Goal: Find specific page/section: Find specific page/section

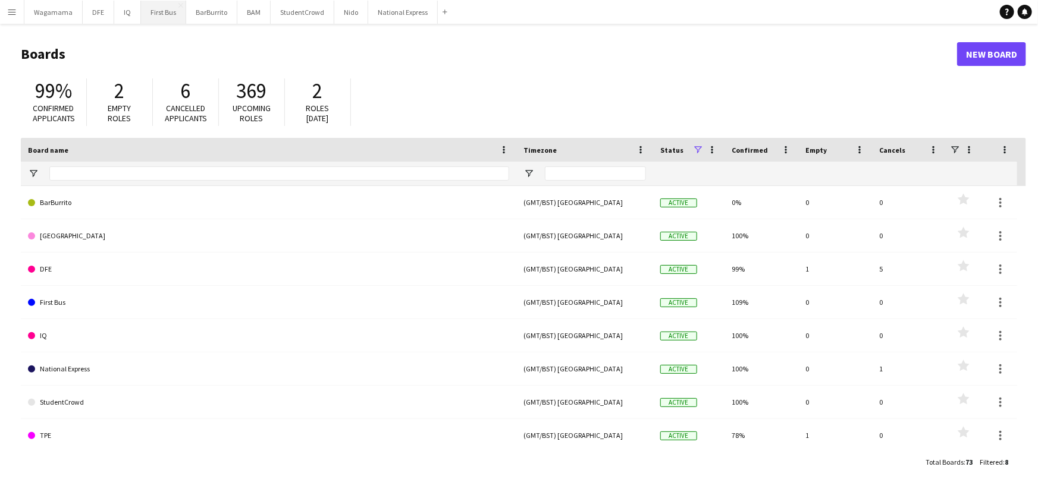
click at [149, 16] on button "First Bus Close" at bounding box center [163, 12] width 45 height 23
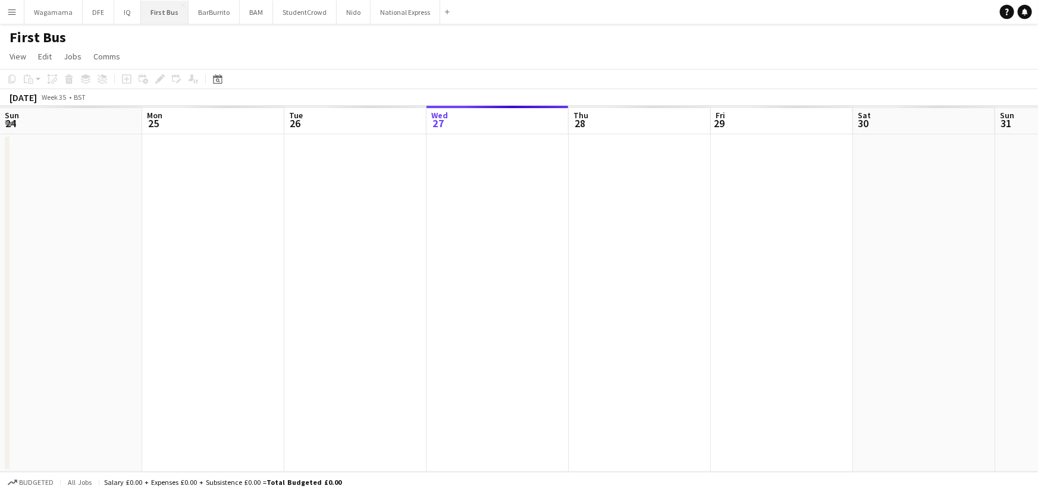
scroll to position [0, 284]
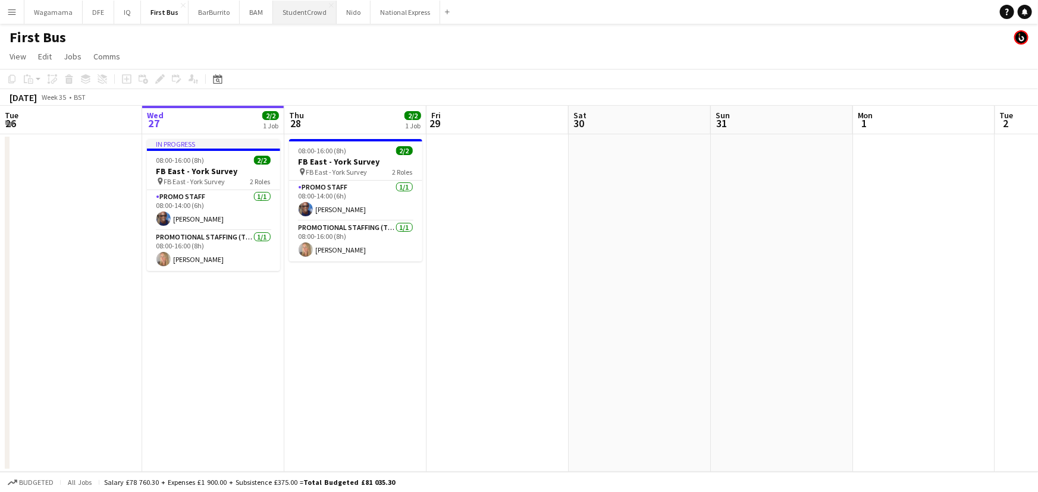
click at [316, 17] on button "StudentCrowd Close" at bounding box center [305, 12] width 64 height 23
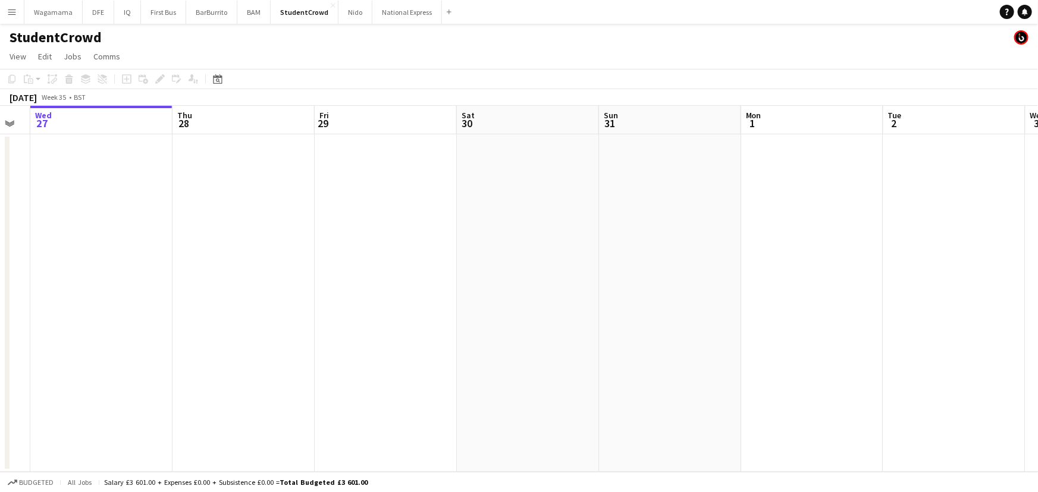
drag, startPoint x: 762, startPoint y: 228, endPoint x: 355, endPoint y: 244, distance: 407.7
click at [355, 244] on app-calendar-viewport "Sun 24 Mon 25 Tue 26 Wed 27 Thu 28 Fri 29 Sat 30 Sun 31 Mon 1 Tue 2 Wed 3 Thu 4…" at bounding box center [519, 289] width 1038 height 366
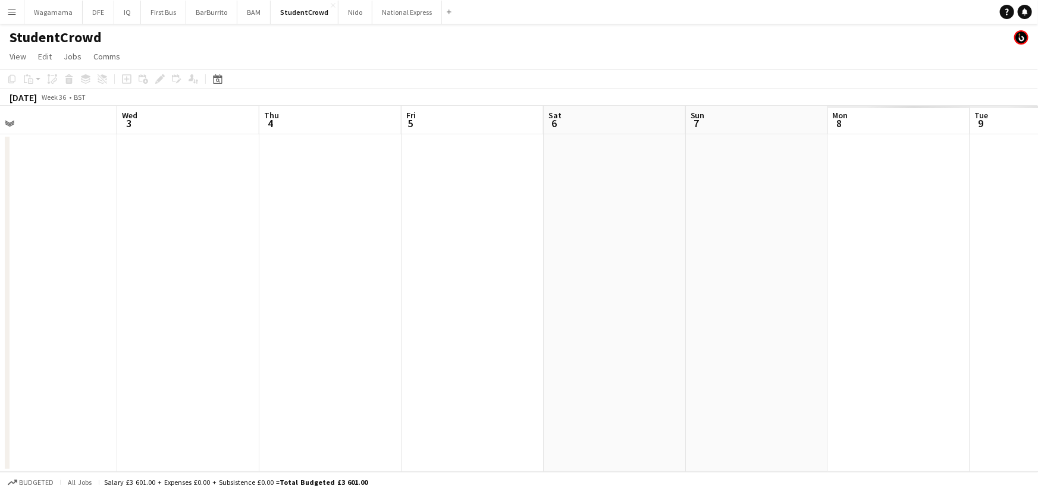
drag, startPoint x: 297, startPoint y: 266, endPoint x: 910, endPoint y: 303, distance: 613.6
click at [206, 271] on app-calendar-viewport "Sat 30 Sun 31 Mon 1 Tue 2 Wed 3 Thu 4 Fri 5 Sat 6 Sun 7 Mon 8 Tue 9 Wed 10 Thu …" at bounding box center [519, 289] width 1038 height 366
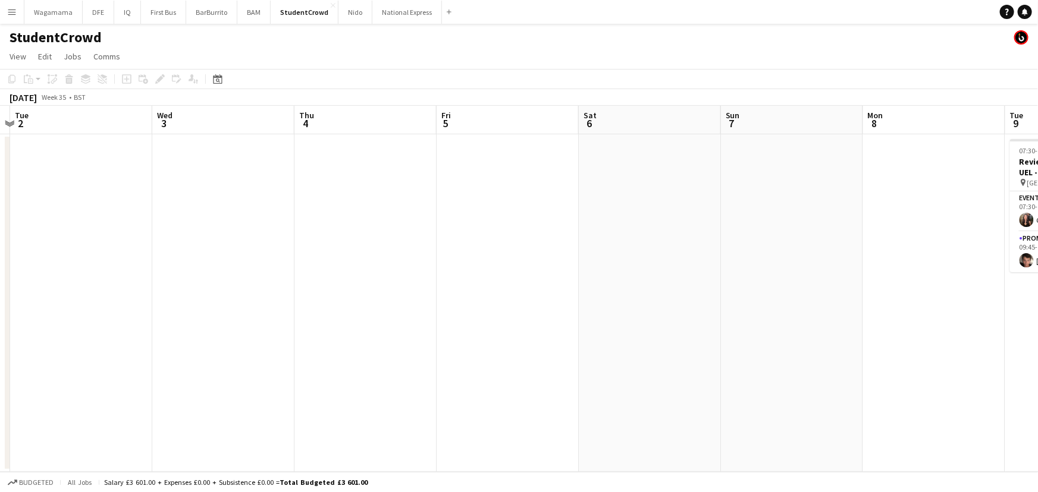
scroll to position [0, 428]
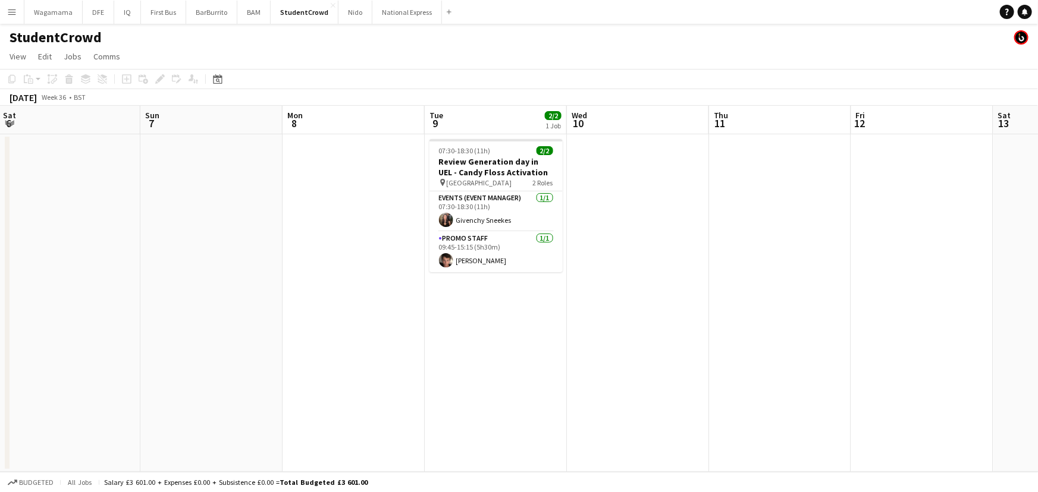
drag, startPoint x: 821, startPoint y: 303, endPoint x: 315, endPoint y: 303, distance: 505.5
click at [315, 303] on app-calendar-viewport "Wed 3 Thu 4 Fri 5 Sat 6 Sun 7 Mon 8 Tue 9 2/2 1 Job Wed 10 Thu 11 Fri 12 Sat 13…" at bounding box center [519, 289] width 1038 height 366
